Goal: Obtain resource: Download file/media

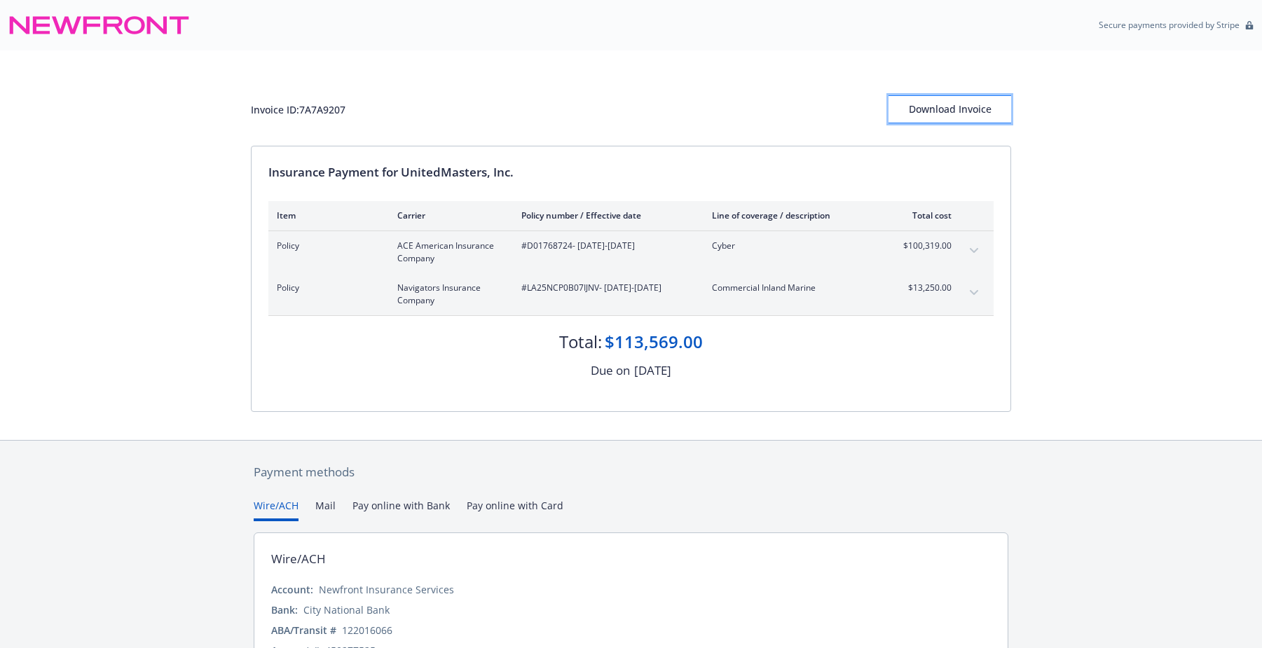
click at [940, 111] on div "Download Invoice" at bounding box center [949, 109] width 123 height 27
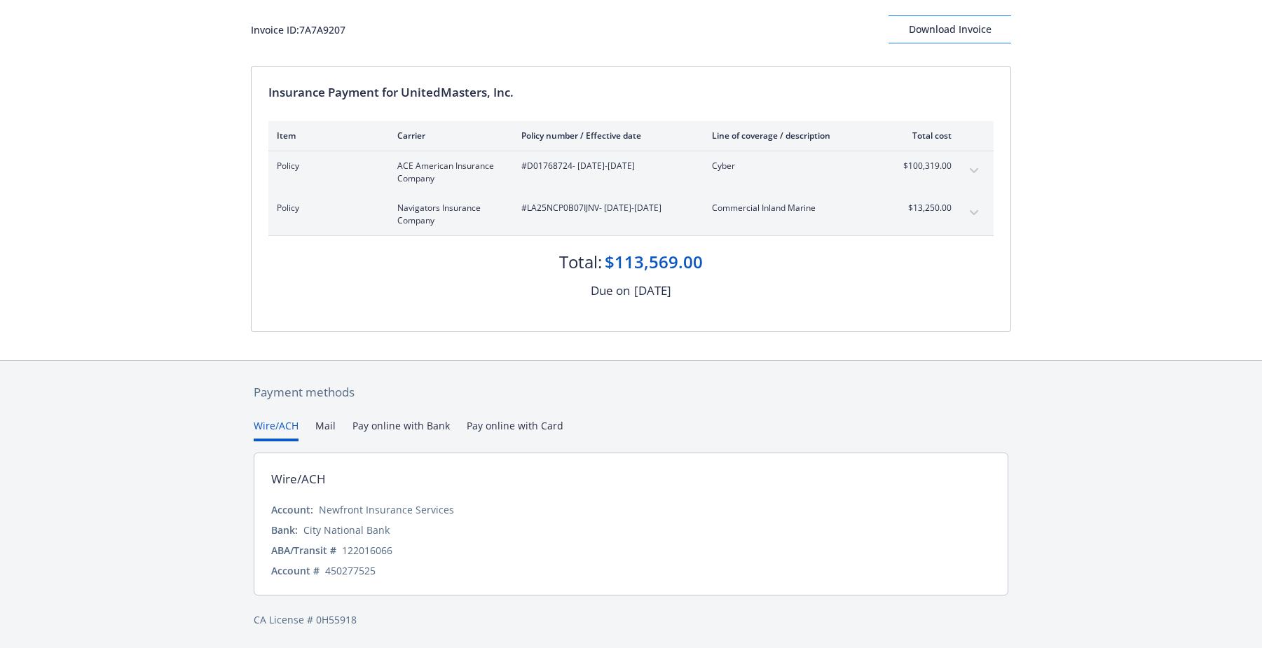
scroll to position [79, 0]
click at [975, 40] on div "Download Invoice" at bounding box center [949, 30] width 123 height 27
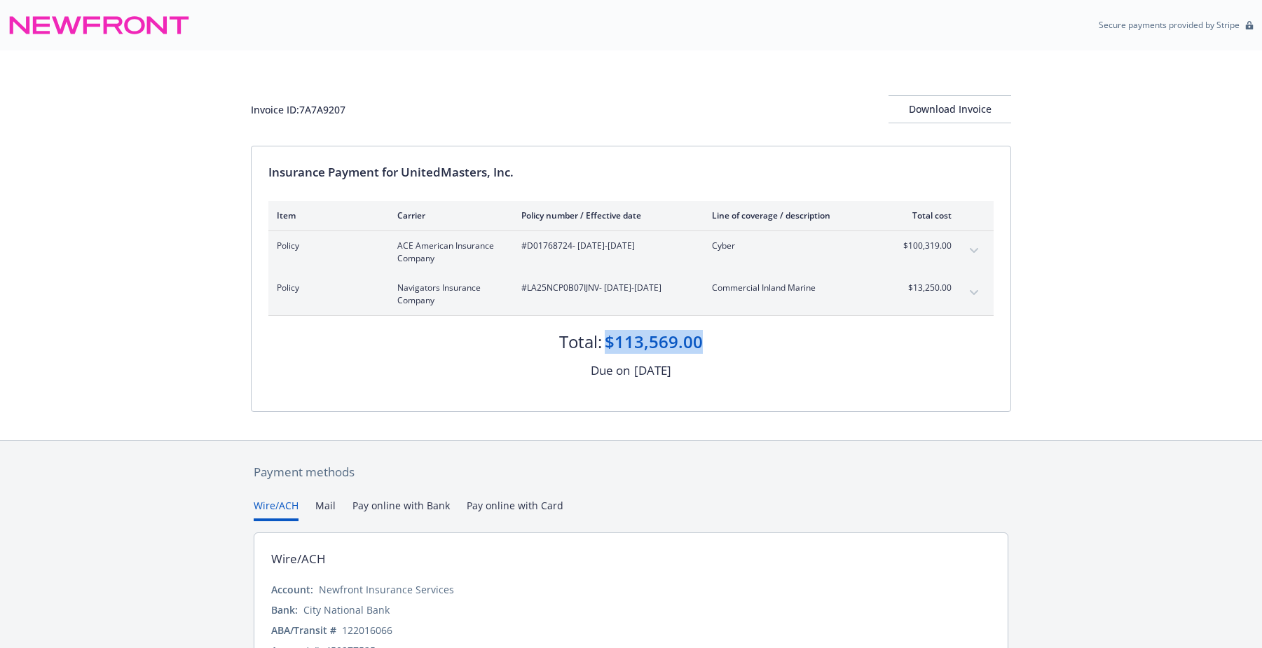
drag, startPoint x: 703, startPoint y: 334, endPoint x: 608, endPoint y: 338, distance: 94.7
click at [608, 338] on div "Total: $113,569.00" at bounding box center [630, 335] width 725 height 38
copy div "$113,569.00"
click at [973, 249] on icon "expand content" at bounding box center [974, 251] width 8 height 6
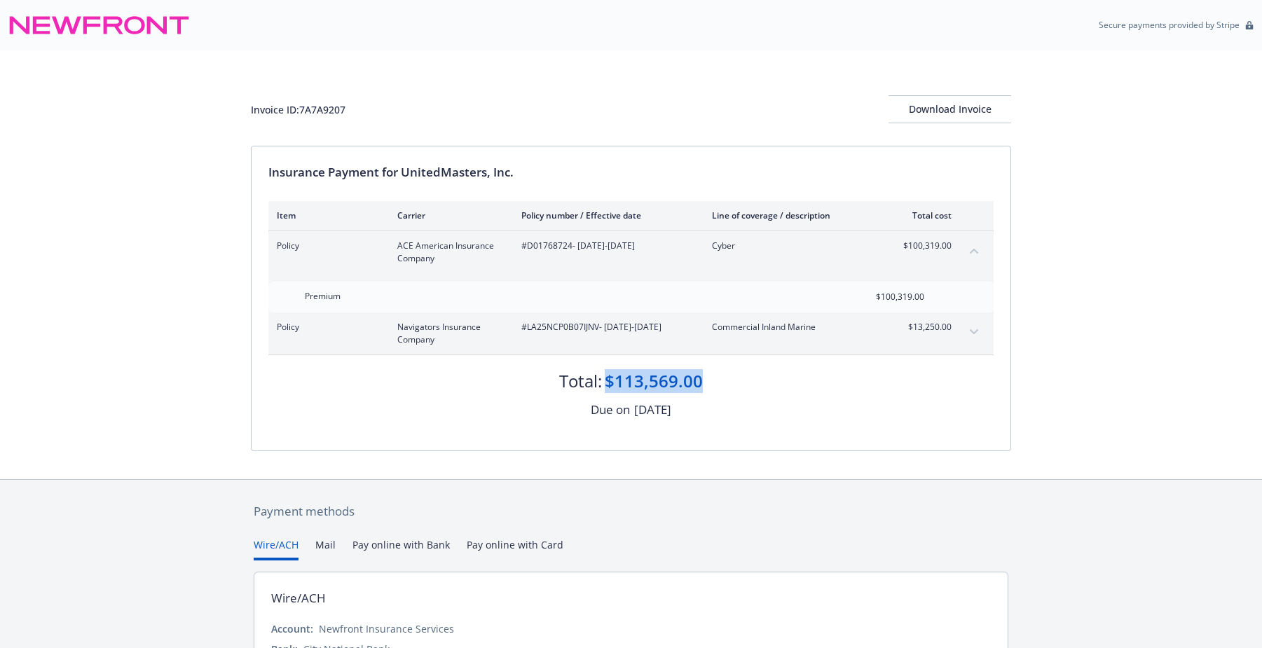
click at [975, 249] on icon "collapse content" at bounding box center [974, 251] width 8 height 5
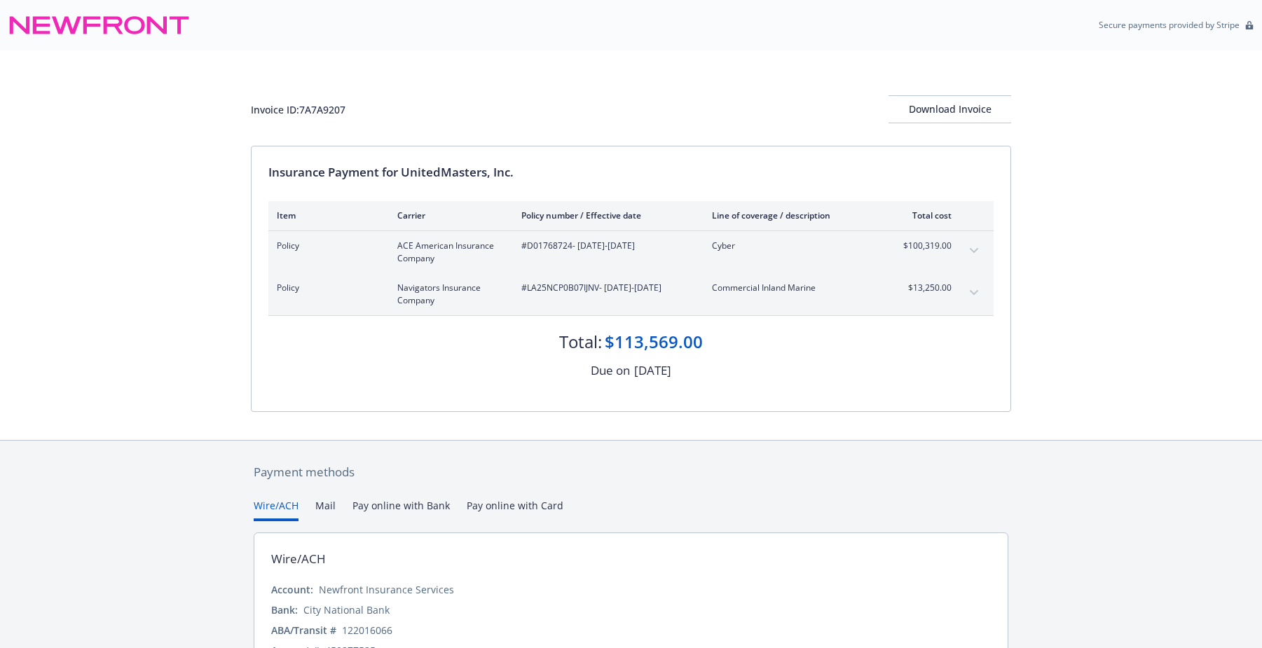
drag, startPoint x: 987, startPoint y: 293, endPoint x: 979, endPoint y: 292, distance: 7.7
click at [986, 292] on div "Policy Navigators Insurance Company #LA25NCP0B07IJNV - 08/01/2025-08/01/2026 Co…" at bounding box center [630, 294] width 725 height 42
click at [979, 292] on button "expand content" at bounding box center [974, 293] width 22 height 22
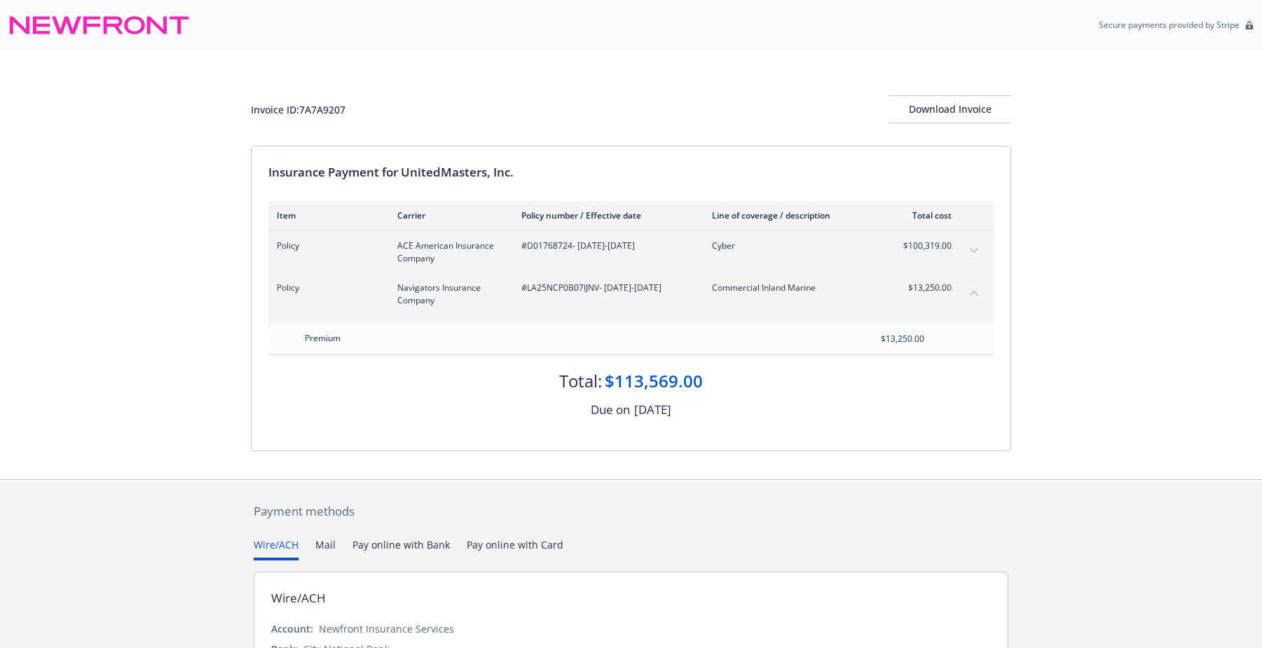
click at [979, 292] on button "collapse content" at bounding box center [974, 293] width 22 height 22
